Goal: Information Seeking & Learning: Learn about a topic

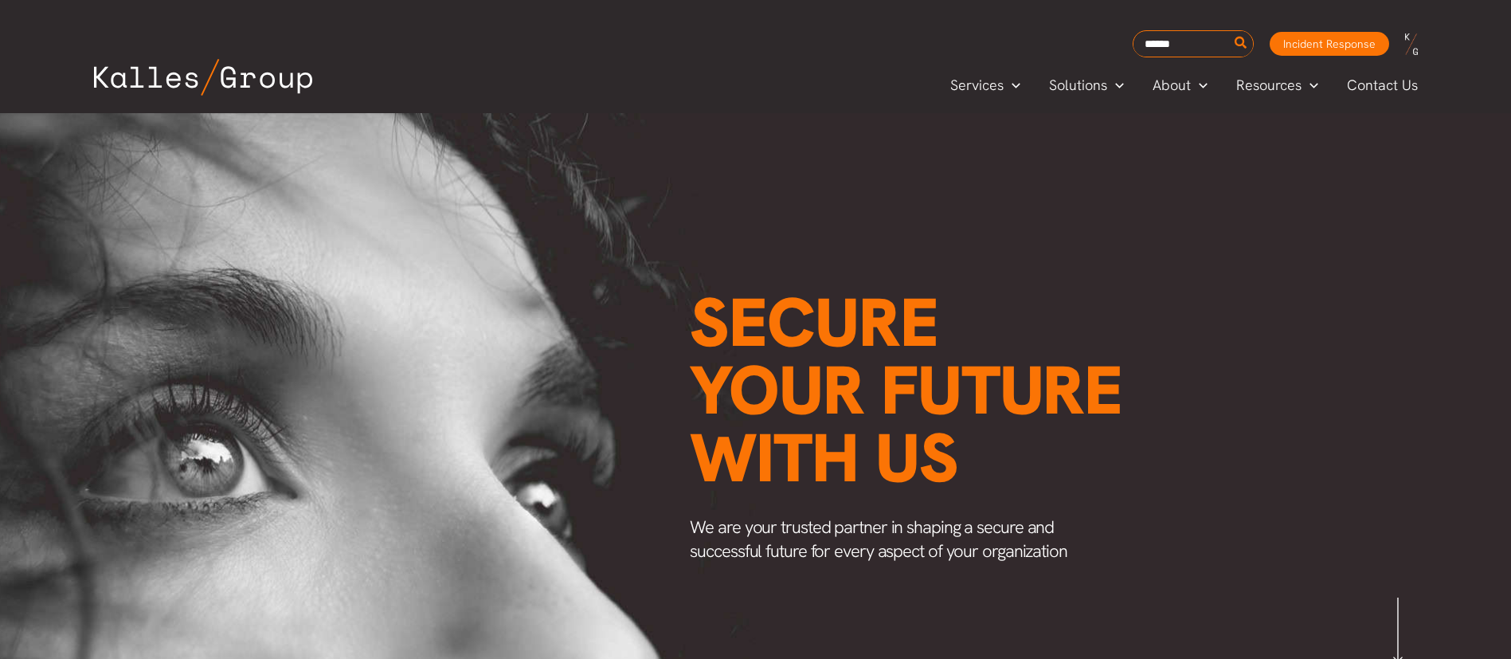
scroll to position [0, 1874]
